Goal: Task Accomplishment & Management: Use online tool/utility

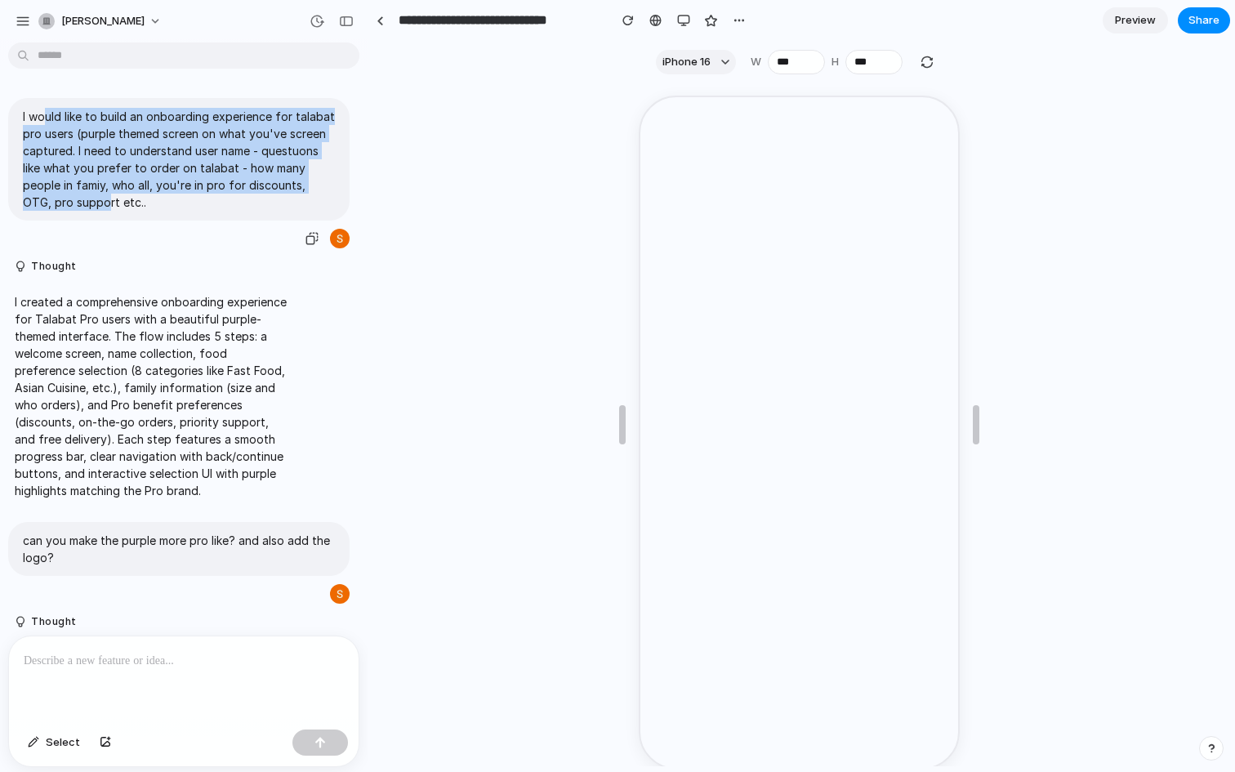
drag, startPoint x: 47, startPoint y: 118, endPoint x: 75, endPoint y: 202, distance: 88.6
click at [75, 202] on p "I would like to build an onboarding experience for talabat pro users (purple th…" at bounding box center [179, 159] width 312 height 103
click at [144, 162] on p "I would like to build an onboarding experience for talabat pro users (purple th…" at bounding box center [179, 159] width 312 height 103
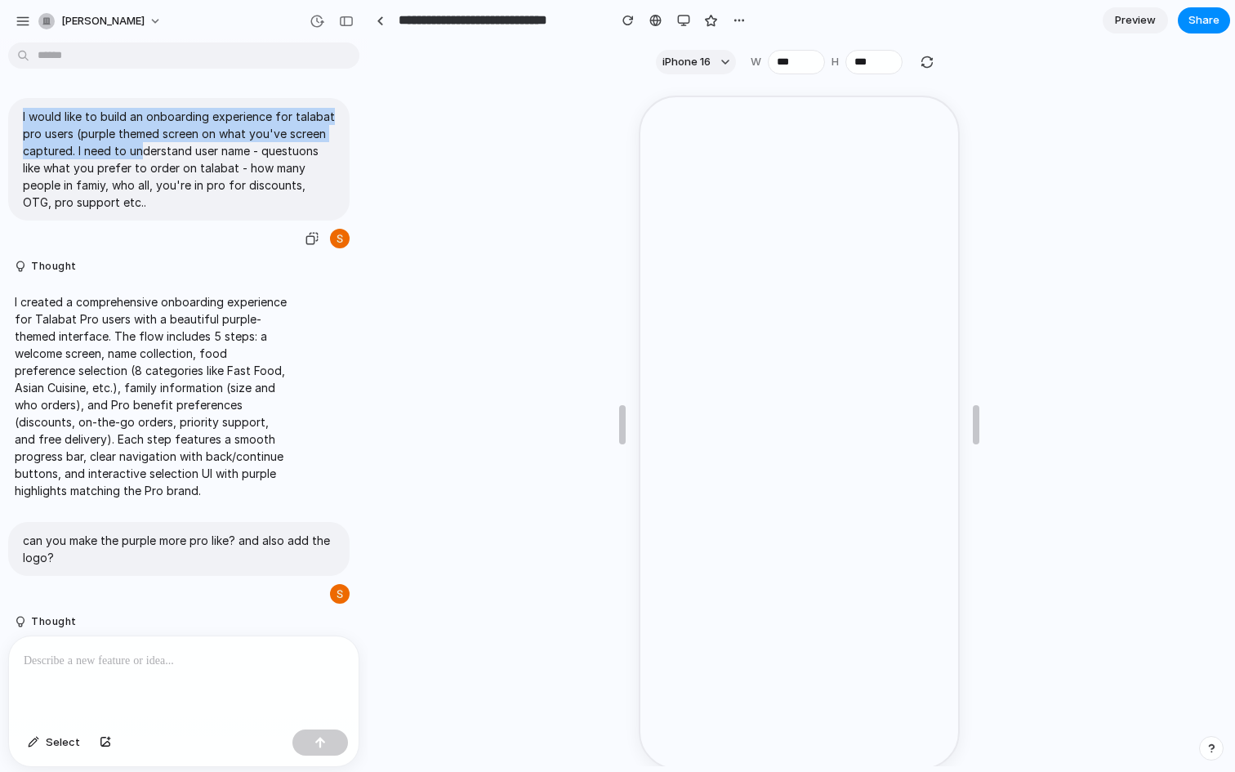
drag, startPoint x: 22, startPoint y: 115, endPoint x: 143, endPoint y: 146, distance: 124.8
click at [143, 146] on p "I would like to build an onboarding experience for talabat pro users (purple th…" at bounding box center [179, 159] width 312 height 103
click at [127, 154] on p "I would like to build an onboarding experience for talabat pro users (purple th…" at bounding box center [179, 159] width 312 height 103
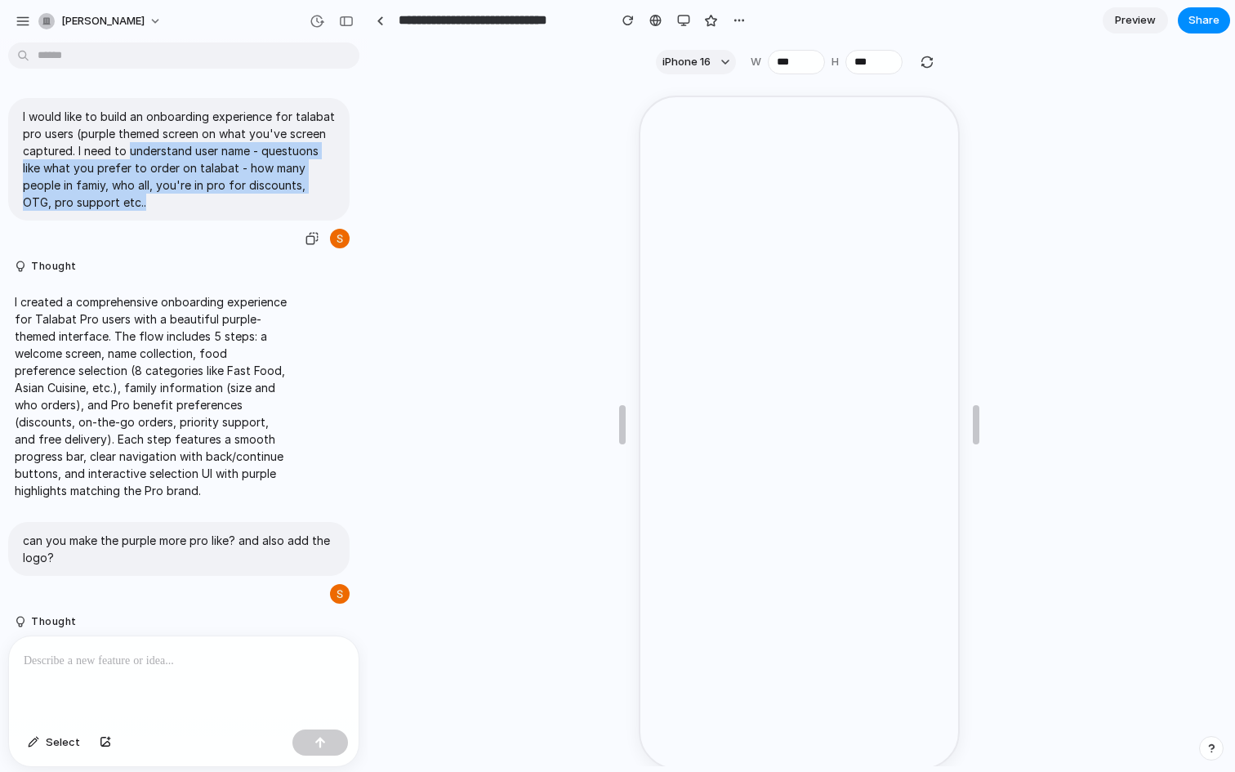
drag, startPoint x: 127, startPoint y: 154, endPoint x: 306, endPoint y: 195, distance: 183.5
click at [311, 195] on p "I would like to build an onboarding experience for talabat pro users (purple th…" at bounding box center [179, 159] width 312 height 103
